Goal: Check status: Check status

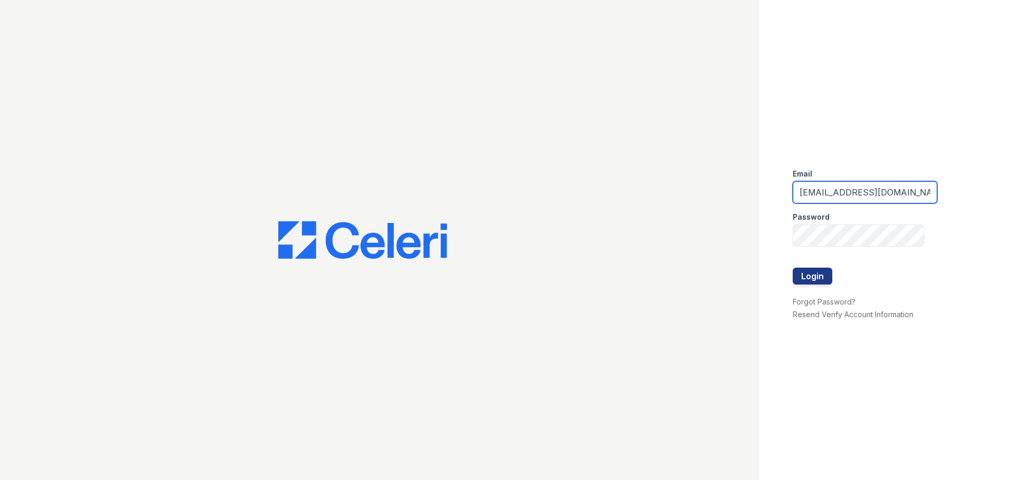
click at [900, 193] on input "ReNewAlton@trinity-pm.com" at bounding box center [864, 192] width 144 height 22
type input "ReNewEdwardsvilleCherryHills@trinity-pm.com"
click at [791, 280] on div "Email ReNewEdwardsvilleCherryHills@trinity-pm.com Password Login Forgot Passwor…" at bounding box center [885, 240] width 253 height 480
click at [801, 279] on button "Login" at bounding box center [812, 276] width 40 height 17
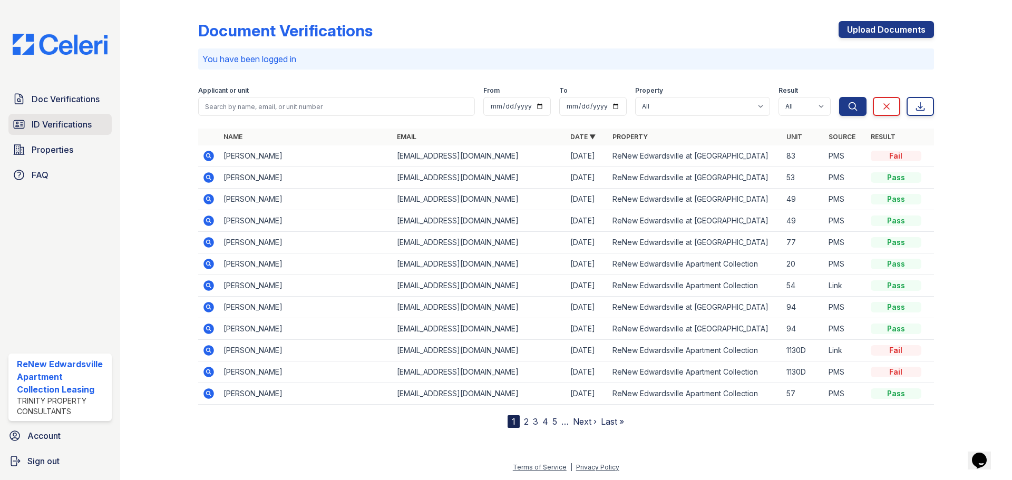
click at [68, 124] on span "ID Verifications" at bounding box center [62, 124] width 60 height 13
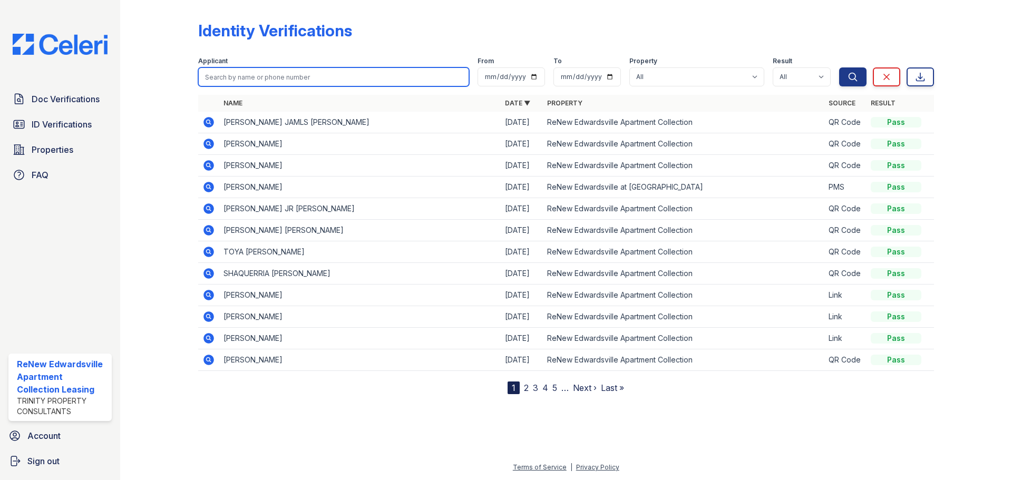
click at [254, 75] on input "search" at bounding box center [333, 76] width 271 height 19
click at [204, 169] on icon at bounding box center [208, 165] width 13 height 13
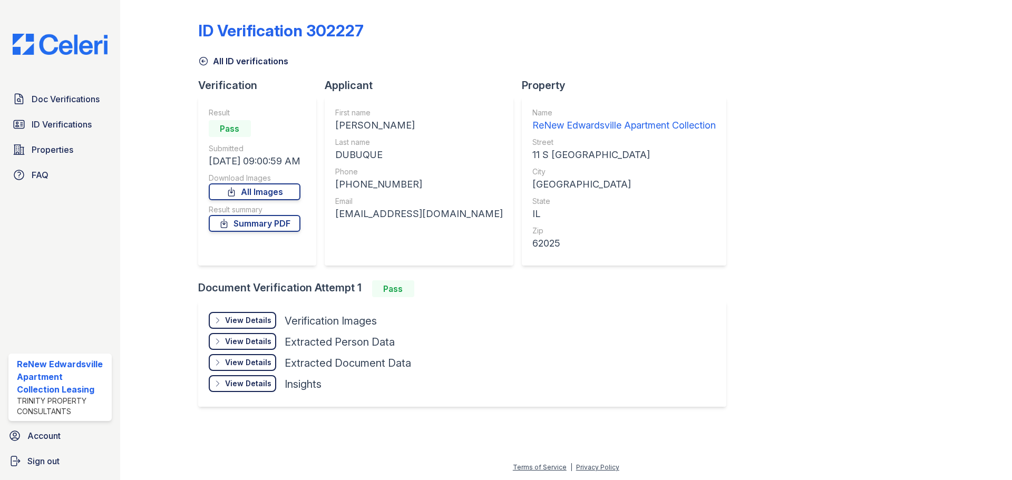
click at [205, 168] on div "Result Pass Submitted [DATE] 09:00:59 AM Download Images All Images Result summ…" at bounding box center [257, 181] width 118 height 169
click at [227, 222] on icon at bounding box center [224, 223] width 6 height 8
click at [244, 323] on div "View Details" at bounding box center [248, 320] width 46 height 11
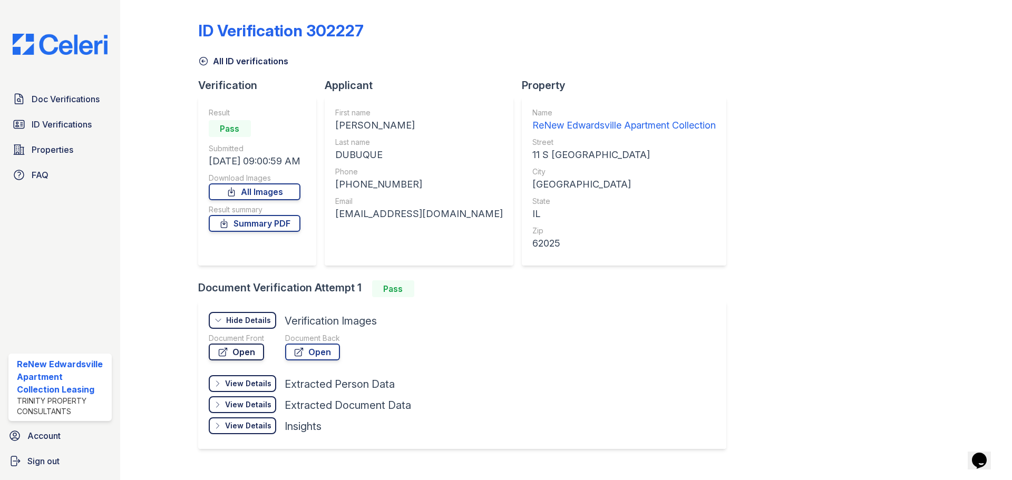
click at [248, 356] on link "Open" at bounding box center [236, 351] width 55 height 17
click at [82, 122] on span "ID Verifications" at bounding box center [62, 124] width 60 height 13
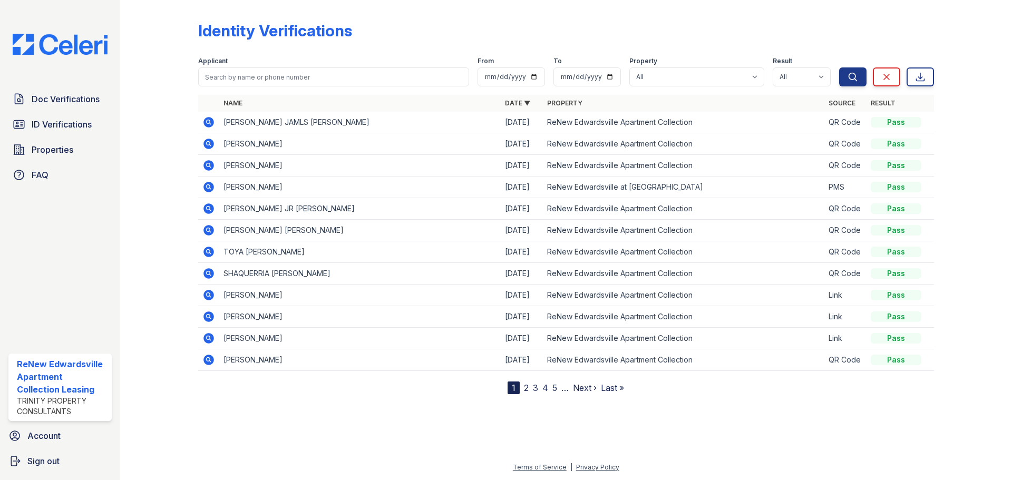
click at [213, 185] on icon at bounding box center [208, 187] width 11 height 11
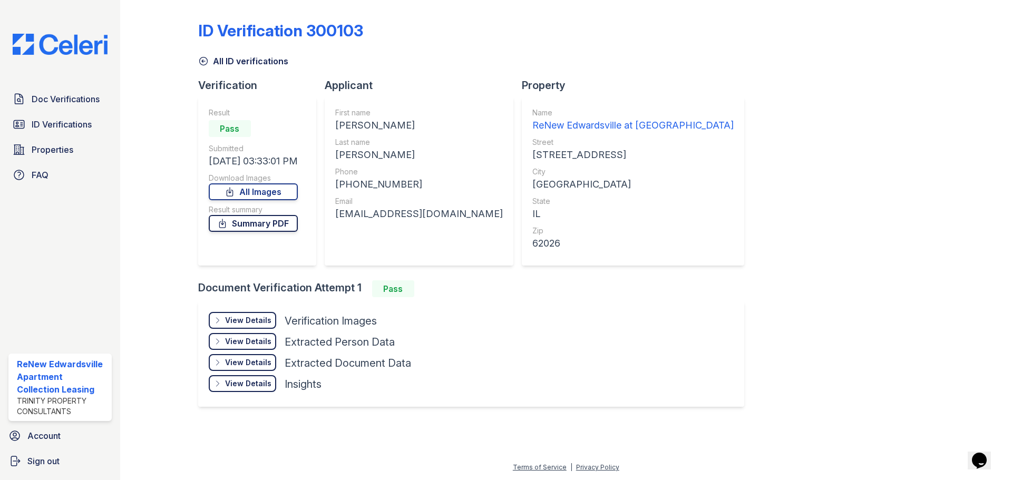
click at [270, 227] on link "Summary PDF" at bounding box center [253, 223] width 89 height 17
click at [247, 317] on div "View Details" at bounding box center [248, 320] width 46 height 11
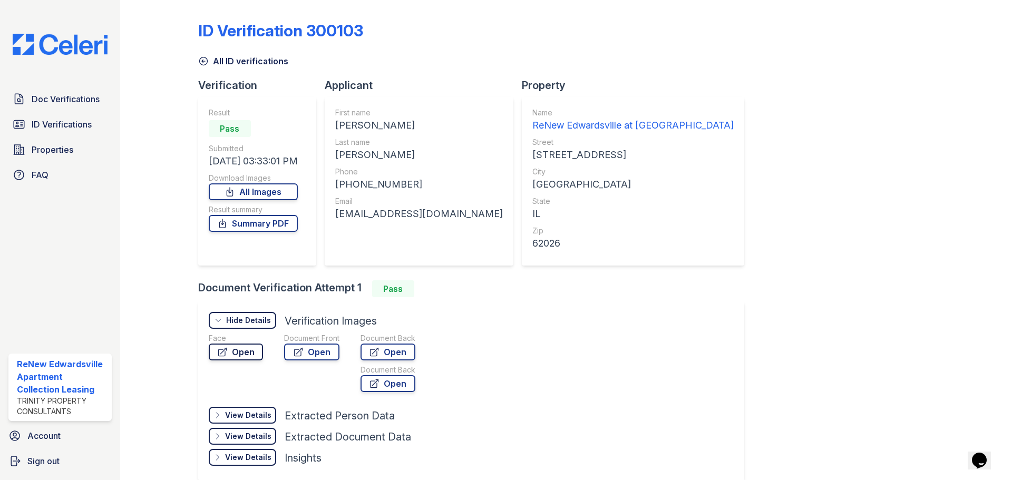
click at [254, 355] on link "Open" at bounding box center [236, 351] width 54 height 17
click at [304, 352] on link "Open" at bounding box center [311, 351] width 55 height 17
